Goal: Transaction & Acquisition: Purchase product/service

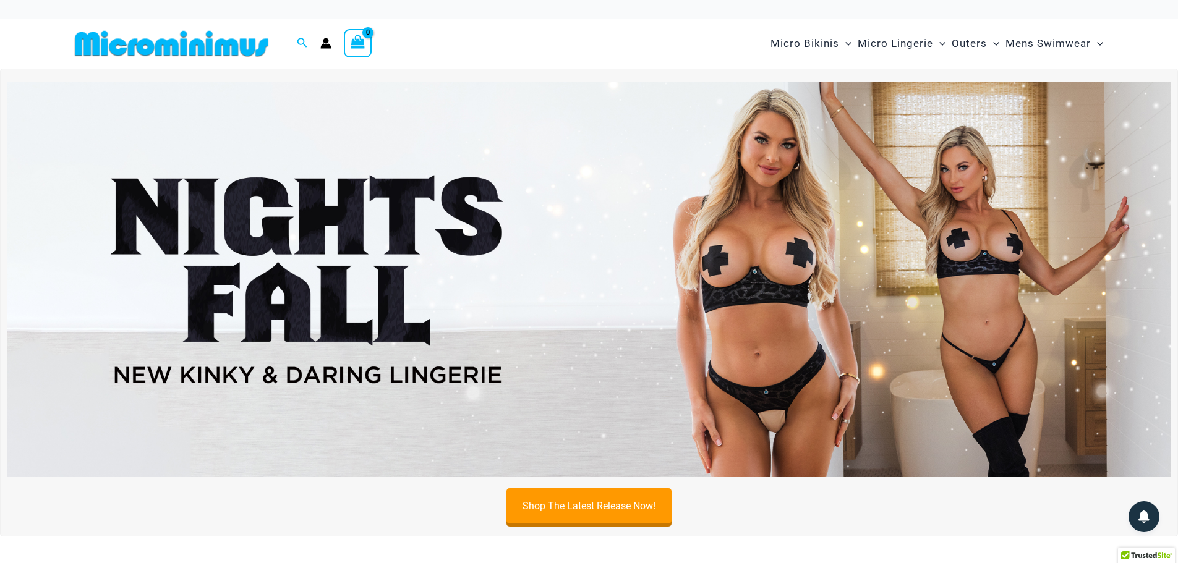
click at [305, 304] on img at bounding box center [589, 280] width 1164 height 396
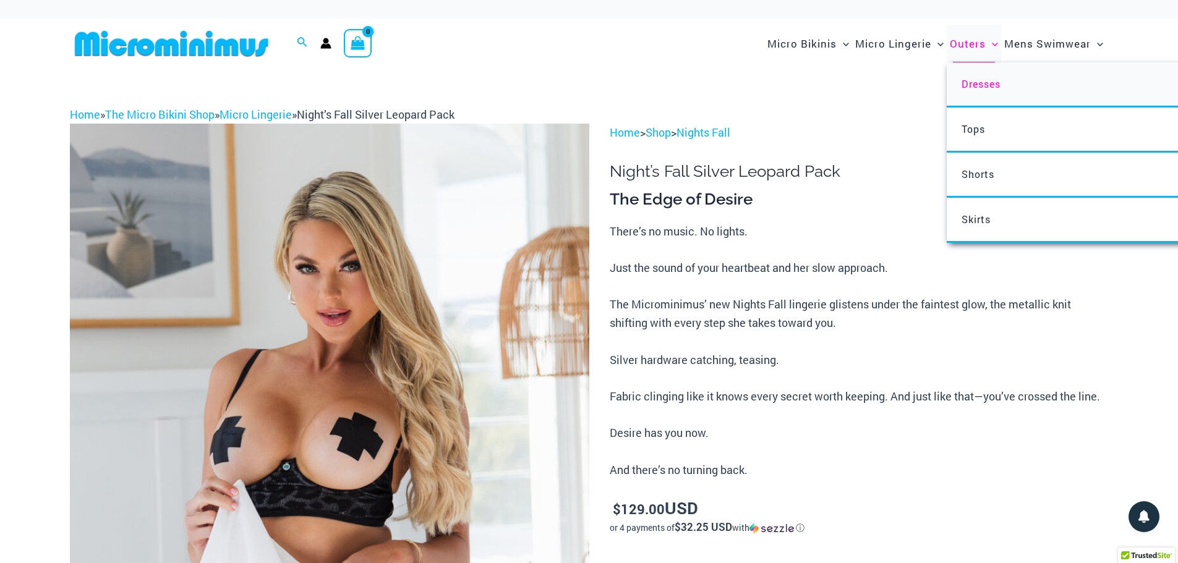
click at [987, 83] on span "Dresses" at bounding box center [981, 83] width 39 height 13
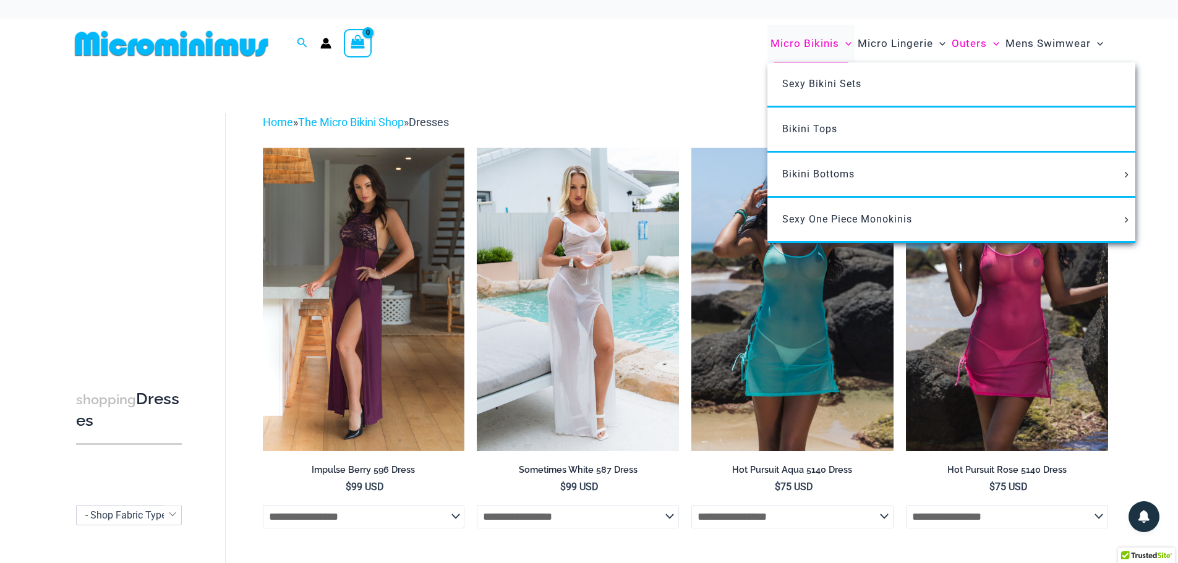
click at [809, 41] on span "Micro Bikinis" at bounding box center [804, 44] width 69 height 32
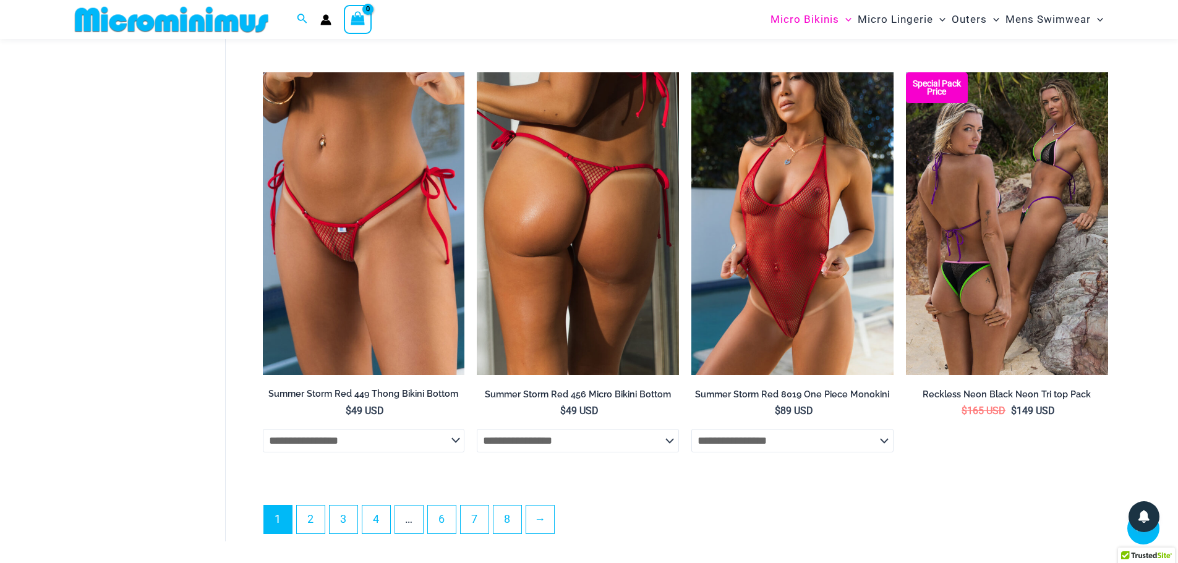
scroll to position [3339, 0]
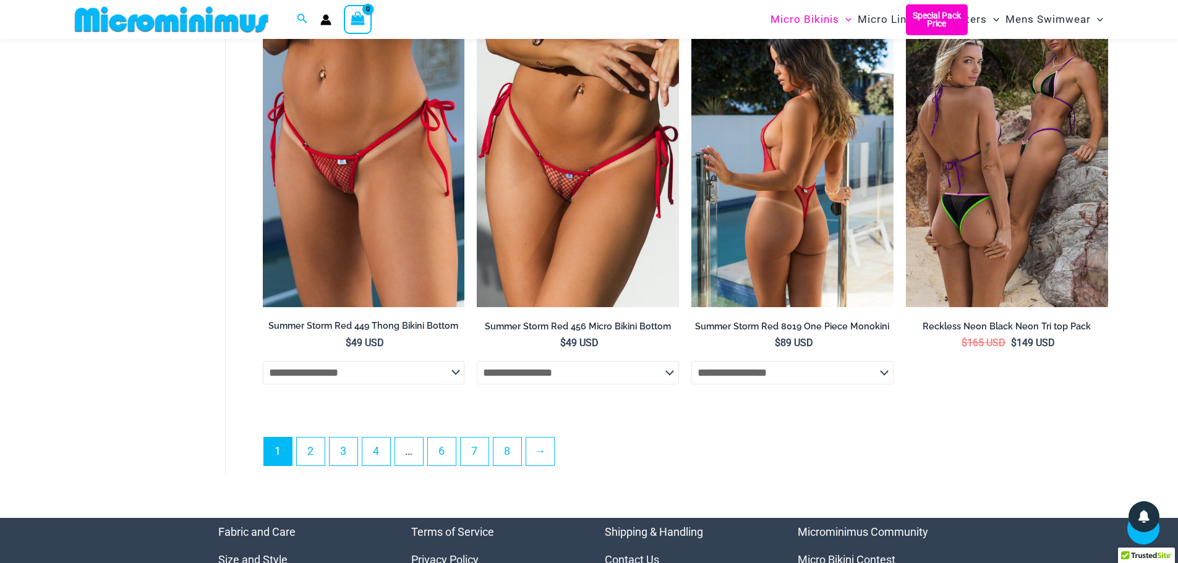
click at [795, 222] on img at bounding box center [792, 155] width 202 height 303
